Goal: Task Accomplishment & Management: Manage account settings

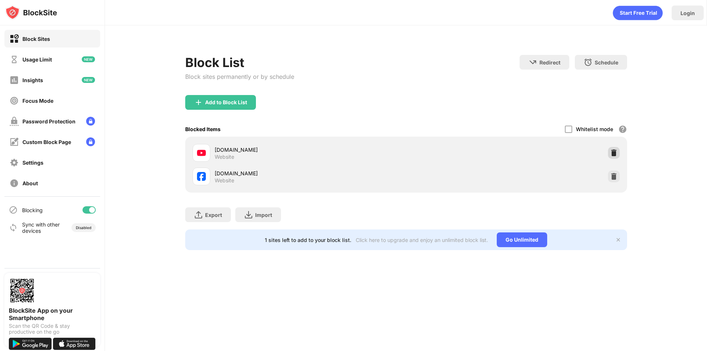
click at [613, 152] on img at bounding box center [614, 152] width 7 height 7
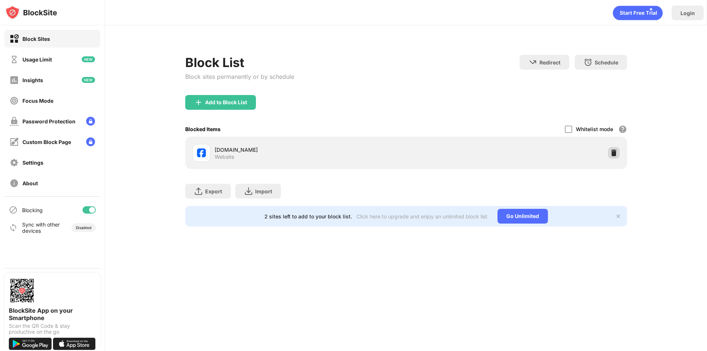
click at [615, 152] on img at bounding box center [614, 152] width 7 height 7
